Goal: Find specific page/section: Find specific page/section

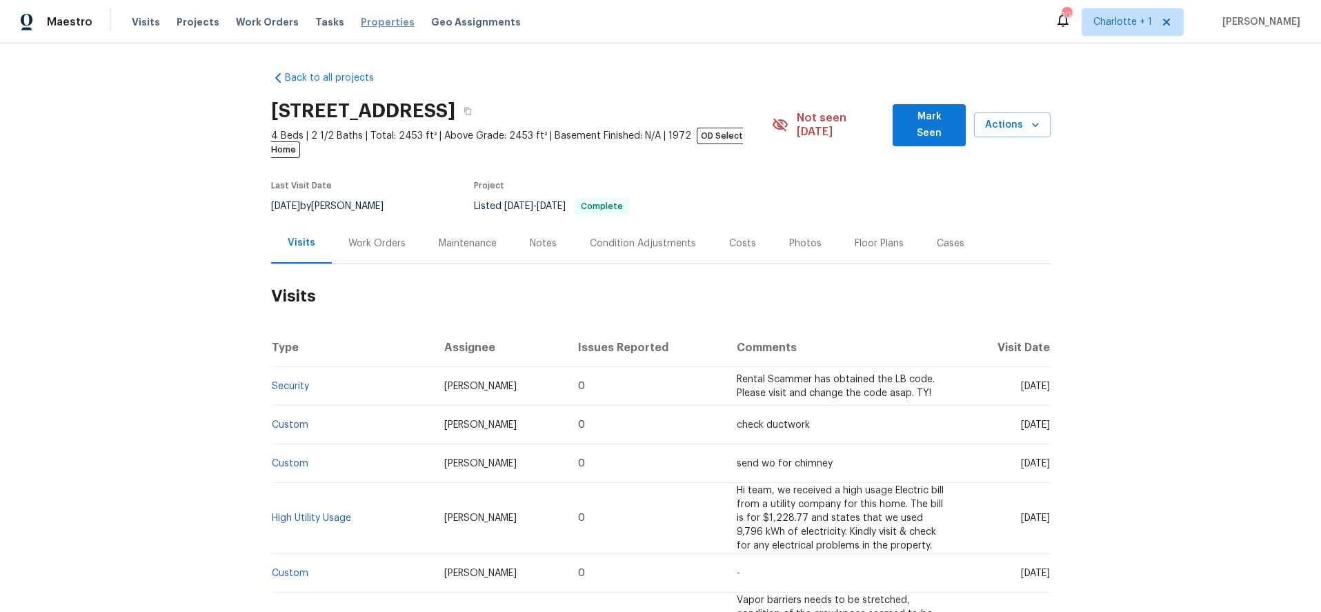
click at [379, 17] on span "Properties" at bounding box center [388, 22] width 54 height 14
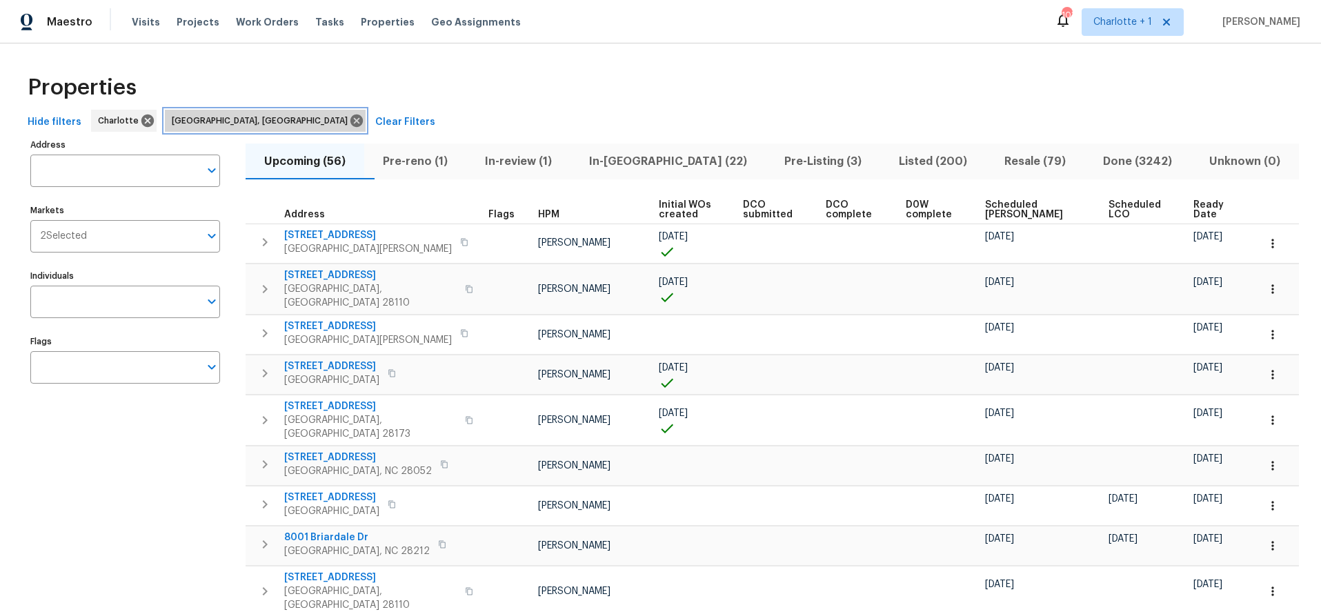
click at [350, 119] on icon at bounding box center [356, 120] width 12 height 12
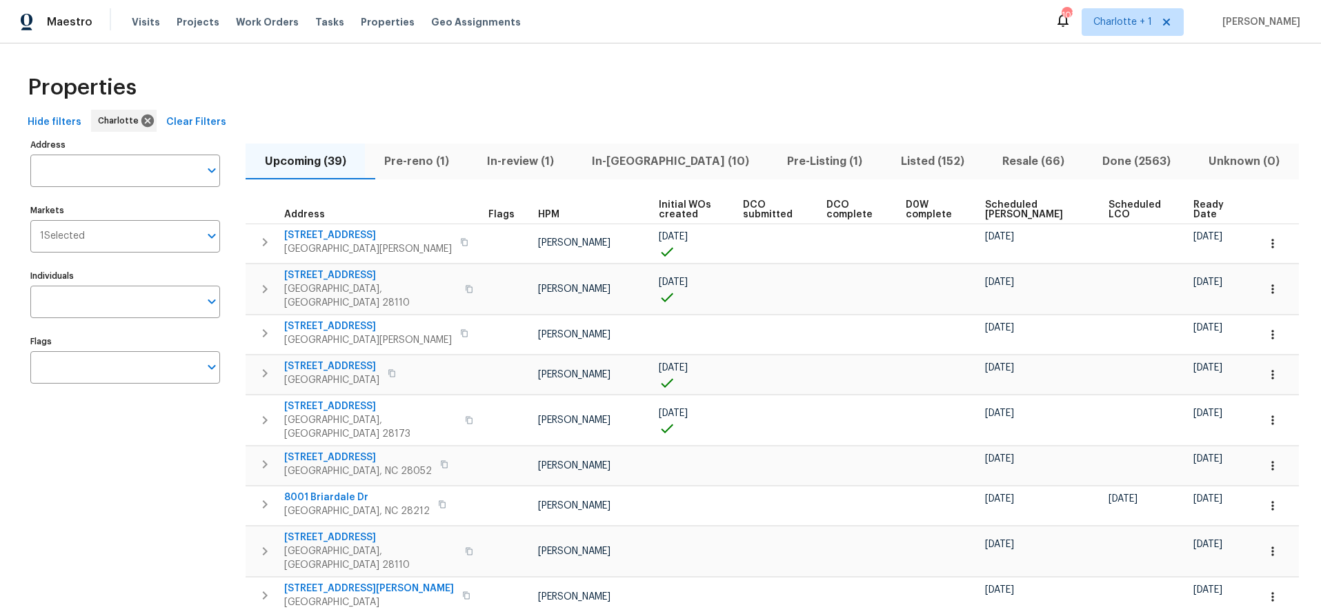
click at [997, 162] on span "Resale (66)" at bounding box center [1032, 161] width 83 height 19
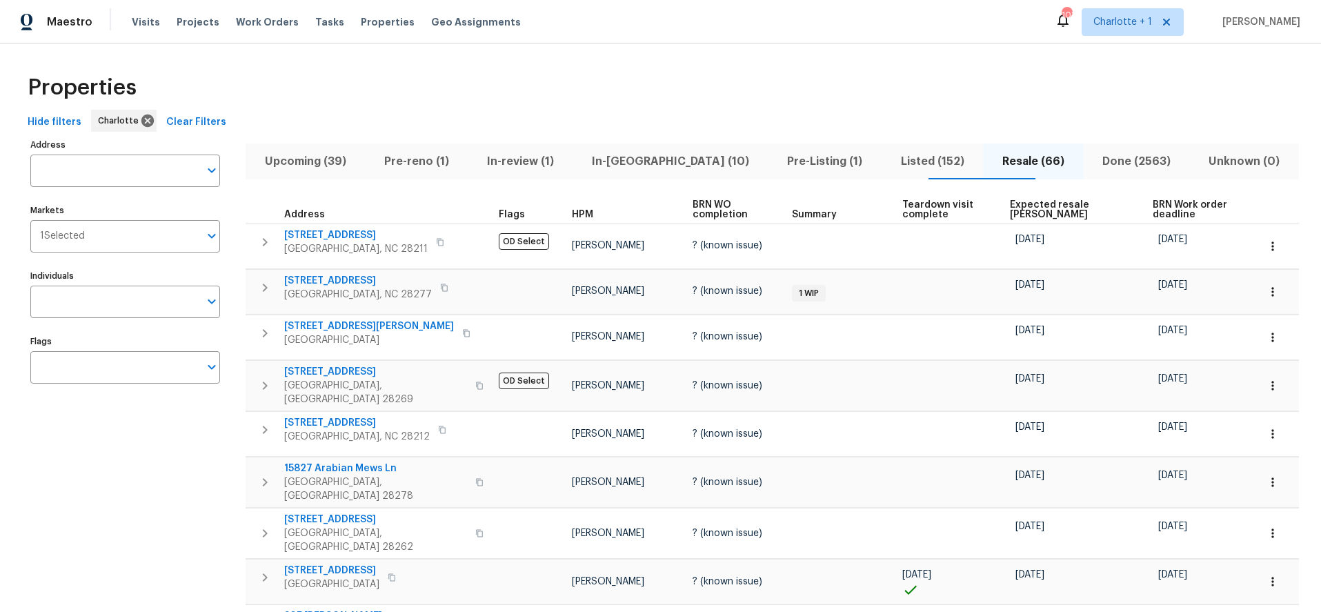
click at [1021, 205] on span "Expected resale [PERSON_NAME]" at bounding box center [1069, 209] width 119 height 19
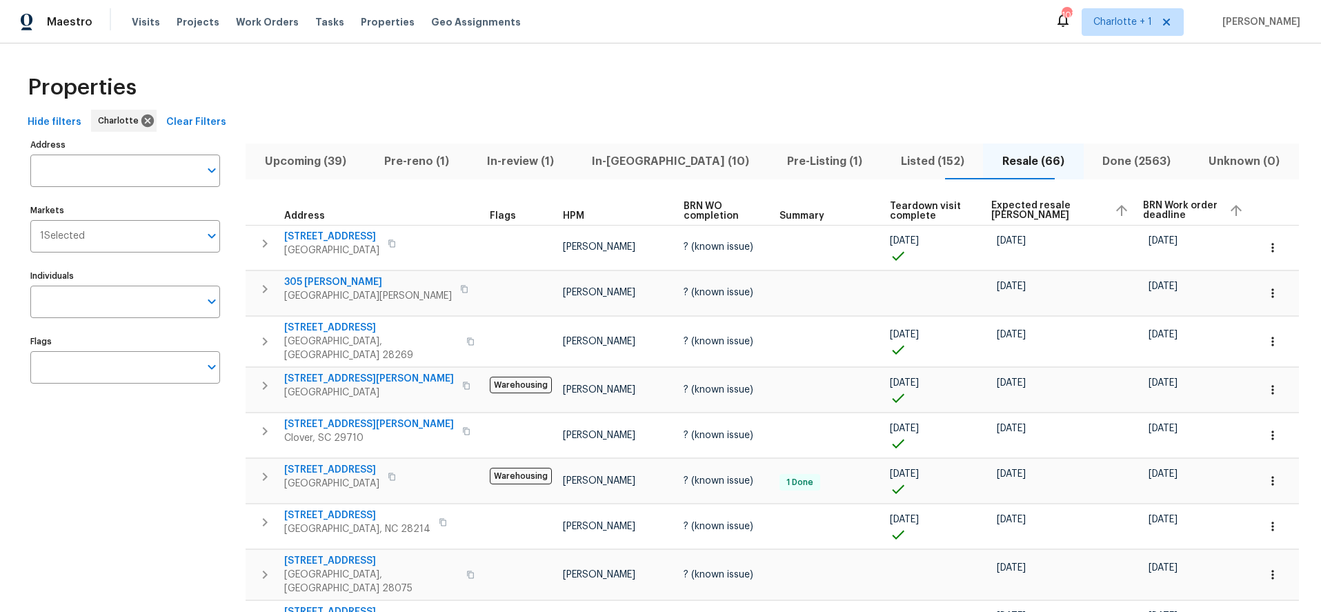
click at [1021, 205] on span "Expected resale [PERSON_NAME]" at bounding box center [1047, 210] width 112 height 19
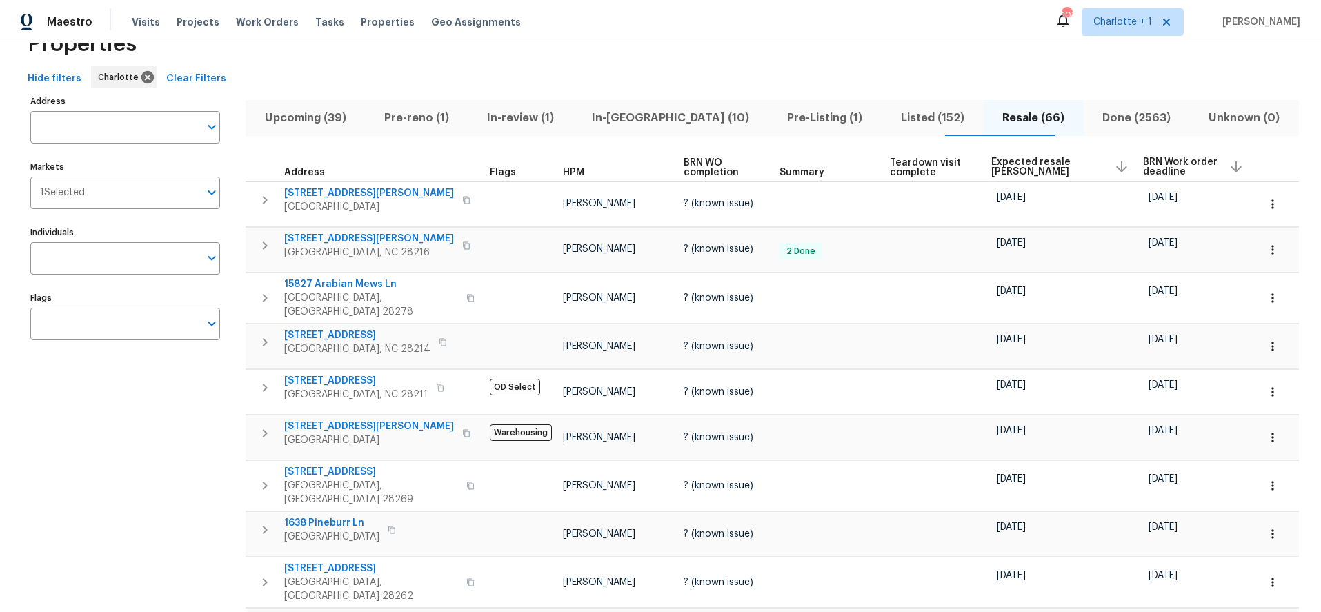
scroll to position [45, 0]
click at [1265, 330] on button "button" at bounding box center [1272, 345] width 30 height 30
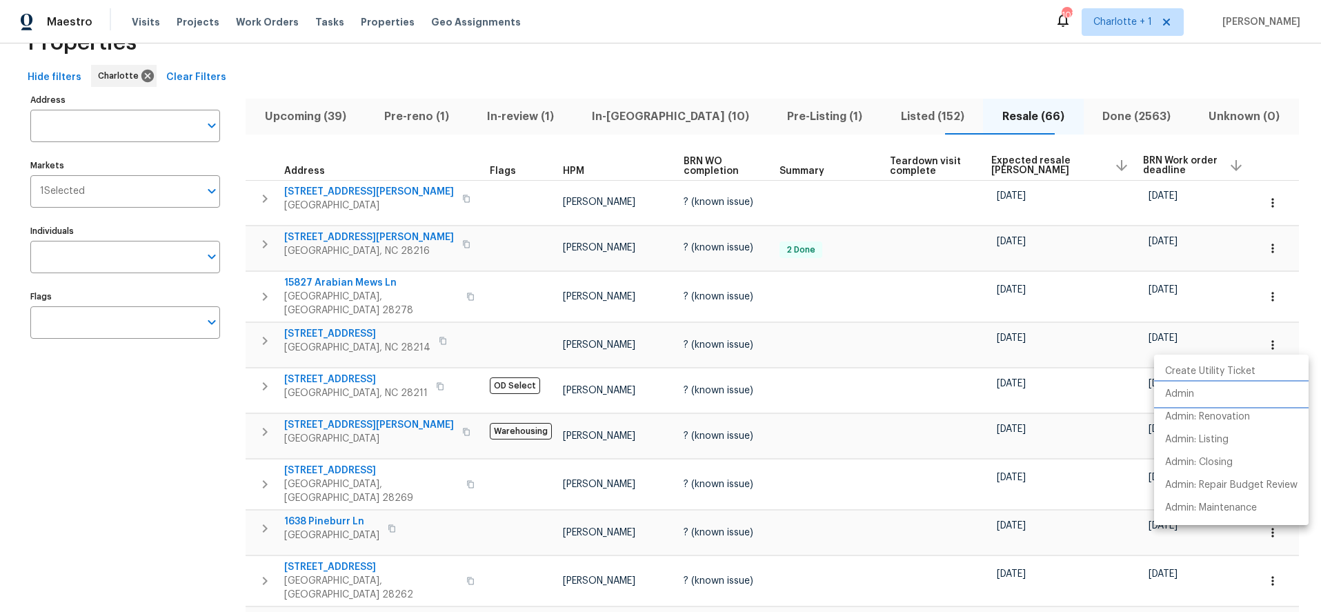
click at [1182, 396] on p "Admin" at bounding box center [1179, 394] width 29 height 14
click at [335, 332] on div at bounding box center [660, 306] width 1321 height 612
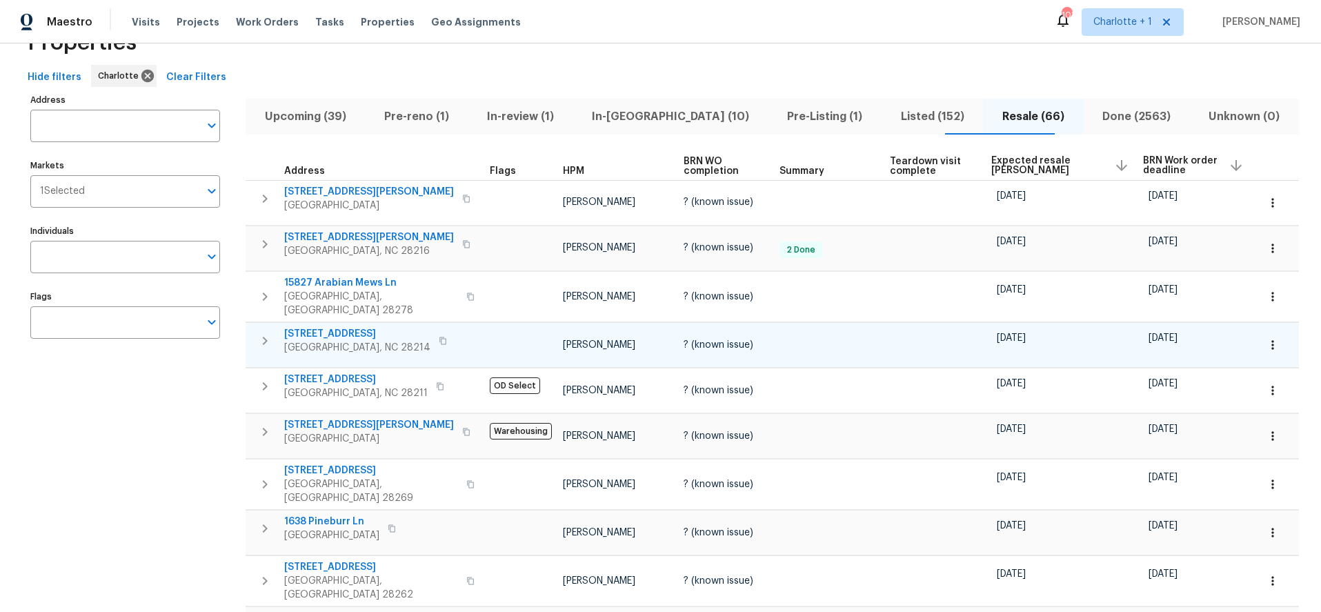
click at [327, 327] on span "[STREET_ADDRESS]" at bounding box center [357, 334] width 146 height 14
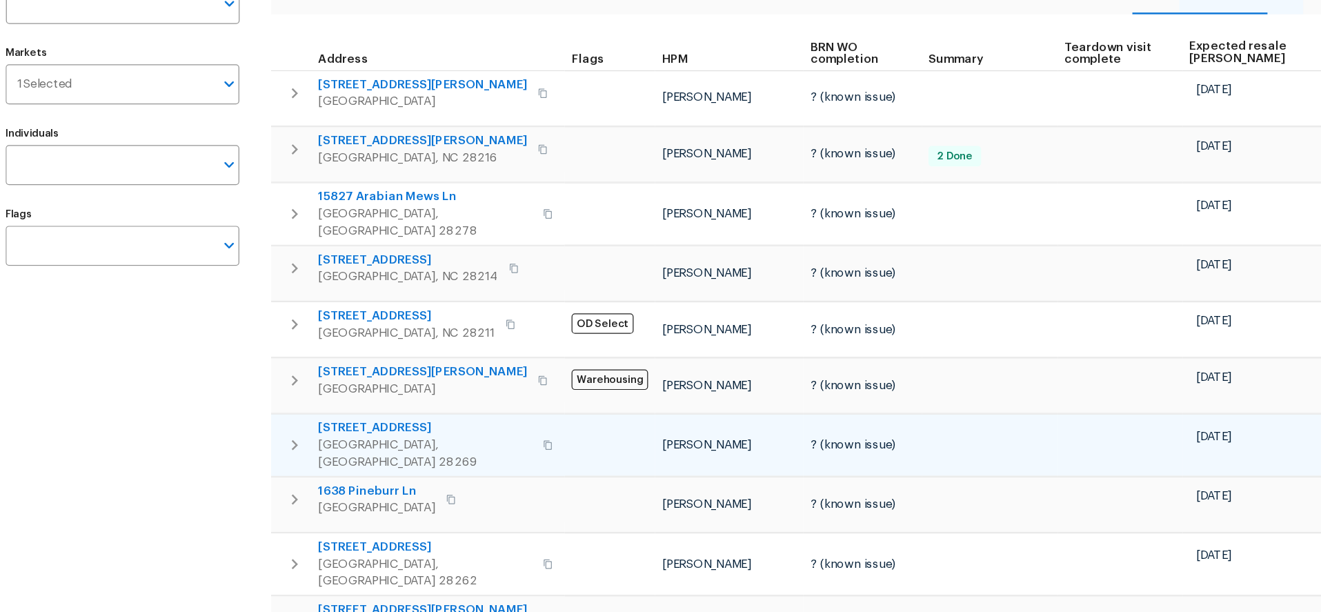
scroll to position [0, 0]
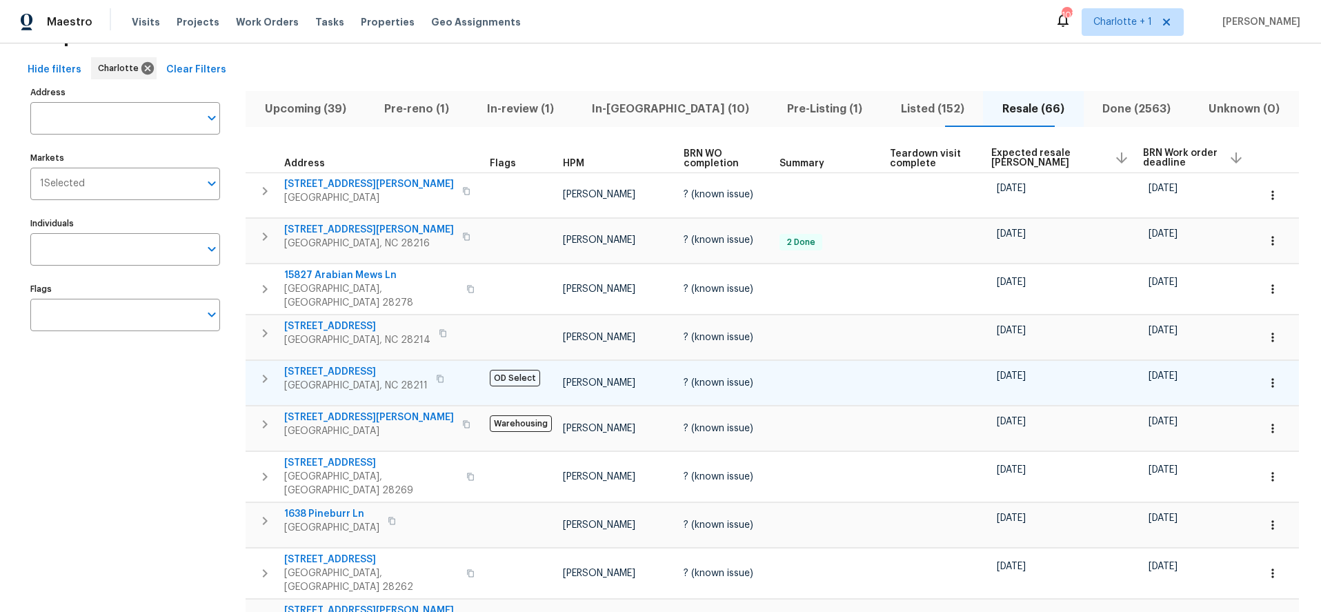
click at [318, 366] on span "[STREET_ADDRESS]" at bounding box center [355, 372] width 143 height 14
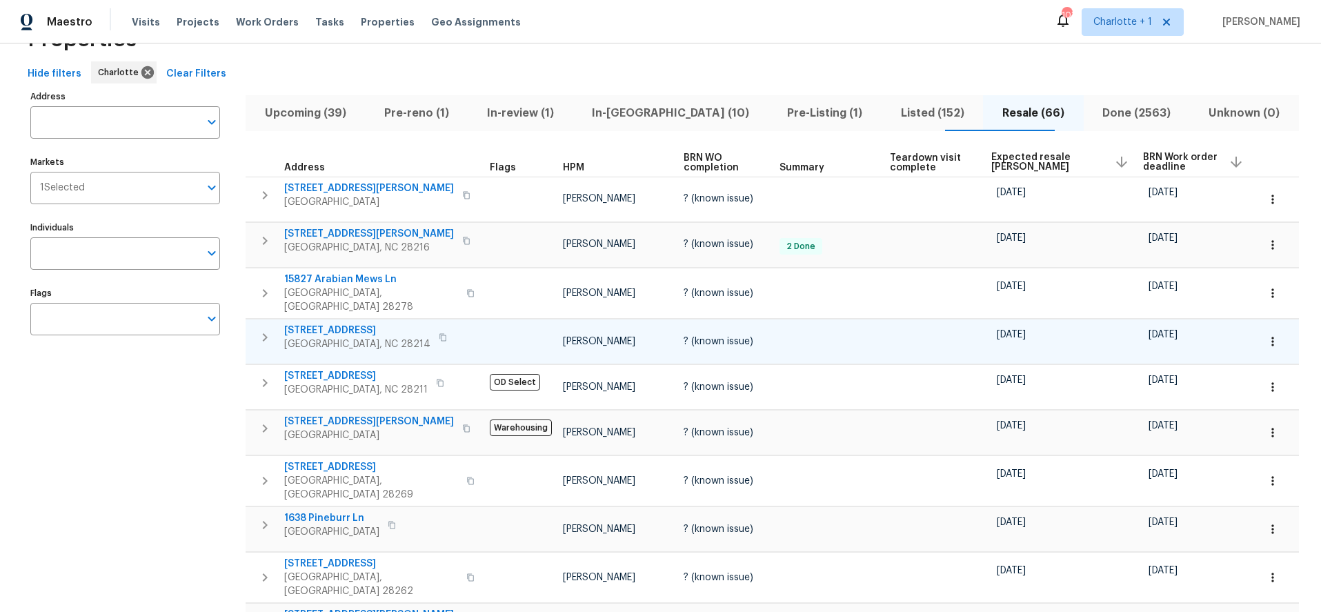
scroll to position [47, 0]
click at [326, 321] on td "[STREET_ADDRESS]" at bounding box center [365, 339] width 239 height 36
click at [326, 325] on span "[STREET_ADDRESS]" at bounding box center [357, 332] width 146 height 14
